Goal: Book appointment/travel/reservation

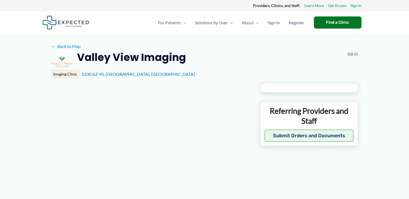
type input "**********"
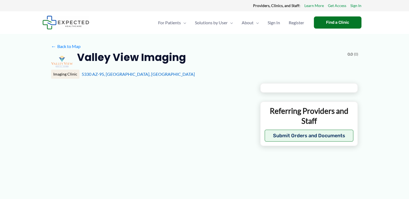
type input "**********"
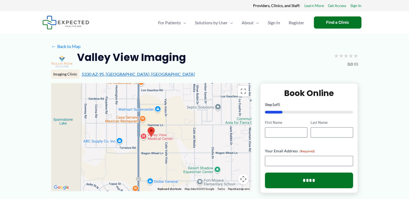
click at [122, 75] on link "5330 AZ-95, [GEOGRAPHIC_DATA], [GEOGRAPHIC_DATA]" at bounding box center [138, 74] width 113 height 5
